Goal: Find specific page/section: Find specific page/section

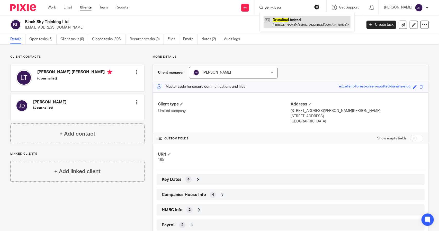
type input "drumlkine"
click at [291, 21] on link at bounding box center [307, 22] width 87 height 12
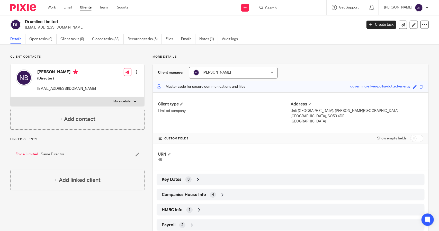
click at [295, 12] on div at bounding box center [290, 7] width 72 height 15
click at [296, 8] on input "Search" at bounding box center [288, 8] width 46 height 5
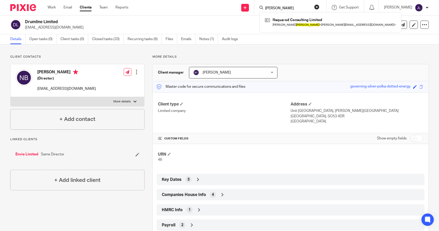
type input "[PERSON_NAME]"
click at [320, 7] on button "reset" at bounding box center [316, 6] width 5 height 5
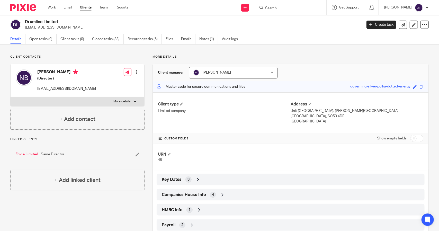
click at [311, 7] on input "Search" at bounding box center [288, 8] width 46 height 5
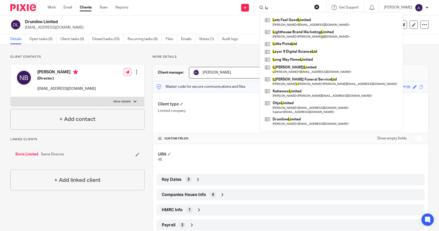
type input "l"
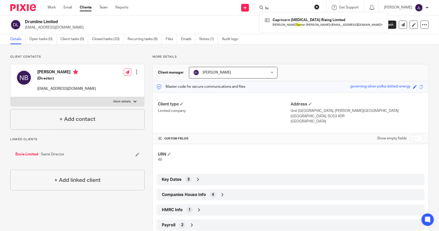
type input "t"
type input "q"
type input "the qu"
click at [320, 8] on button "reset" at bounding box center [316, 6] width 5 height 5
click at [298, 6] on input "Search" at bounding box center [288, 8] width 46 height 5
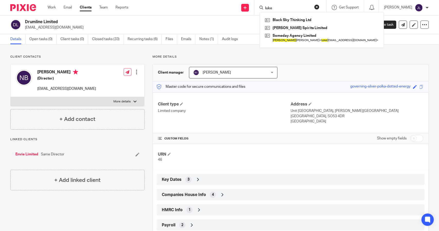
type input "luke"
click button "submit" at bounding box center [0, 0] width 0 height 0
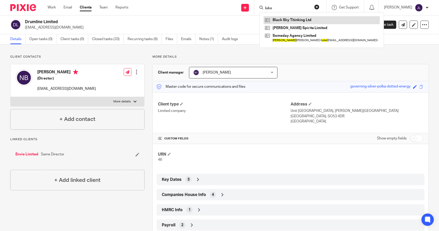
click at [297, 23] on link at bounding box center [322, 20] width 116 height 8
